Goal: Transaction & Acquisition: Book appointment/travel/reservation

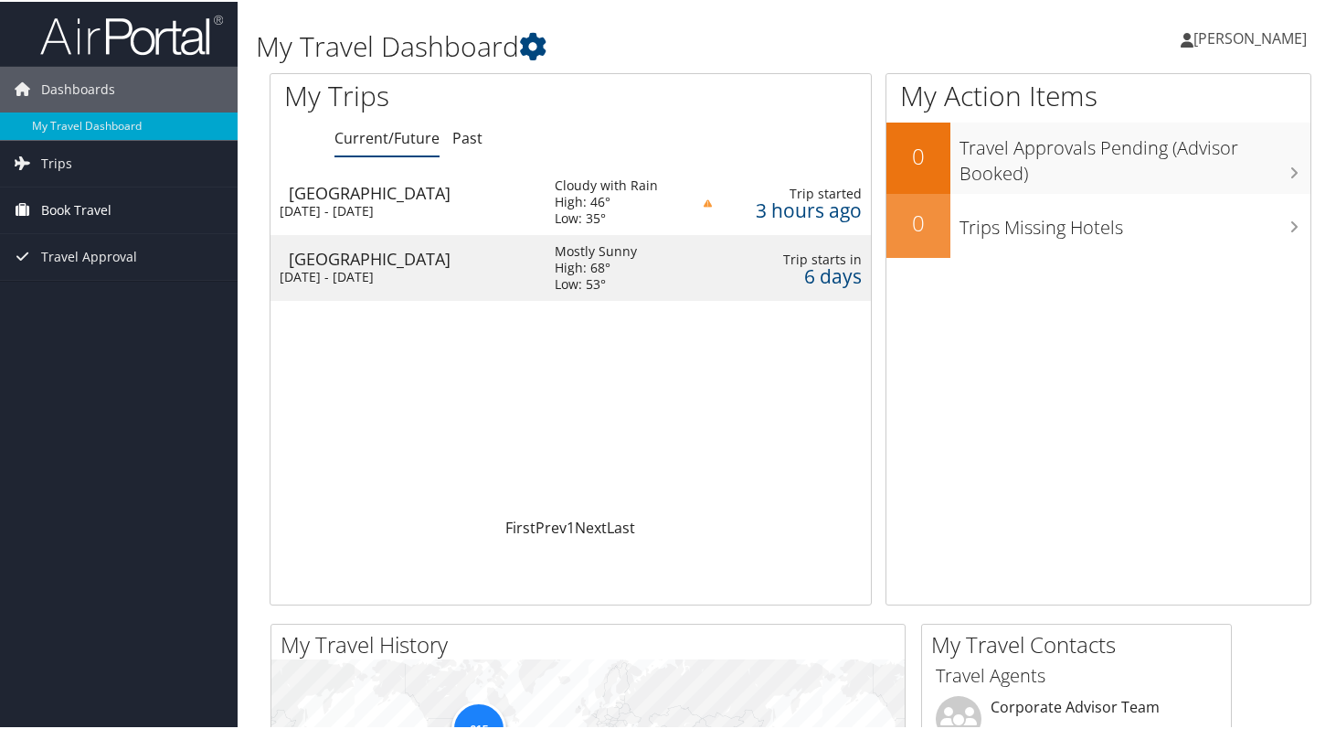
click at [91, 218] on span "Book Travel" at bounding box center [76, 209] width 70 height 46
click at [118, 282] on link "Book/Manage Online Trips" at bounding box center [119, 272] width 238 height 27
click at [117, 211] on link "Book Travel" at bounding box center [119, 209] width 238 height 46
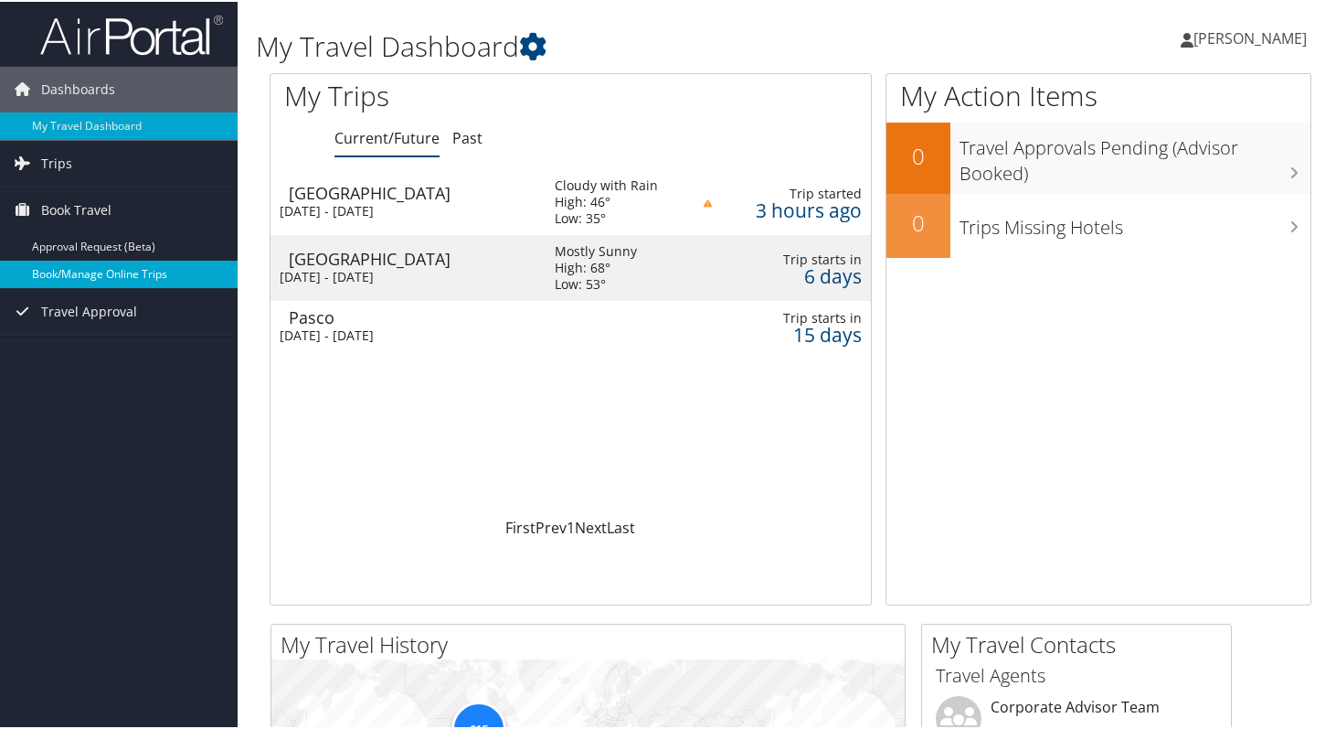
click at [118, 270] on link "Book/Manage Online Trips" at bounding box center [119, 272] width 238 height 27
